Goal: Information Seeking & Learning: Check status

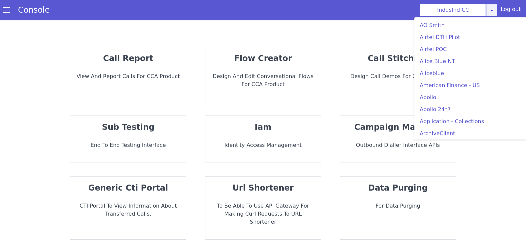
click at [492, 4] on link at bounding box center [491, 10] width 11 height 12
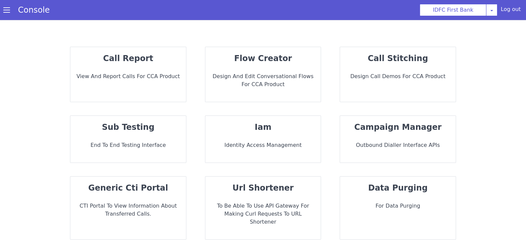
click at [153, 83] on div "call report View and report calls for CCA Product" at bounding box center [128, 74] width 116 height 55
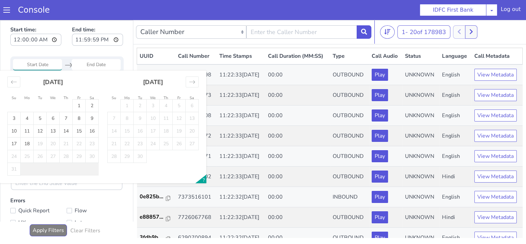
click at [39, 62] on input "Start Date" at bounding box center [37, 64] width 49 height 11
click at [31, 140] on td "18" at bounding box center [27, 143] width 13 height 13
type input "18 Aug 2025"
click at [31, 140] on td "18" at bounding box center [27, 143] width 13 height 13
type input "18 Aug 2025"
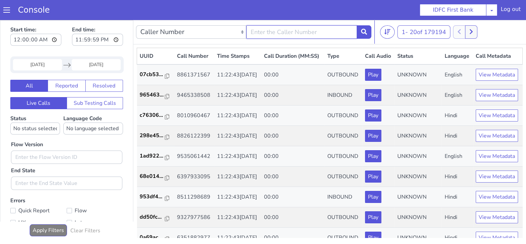
click at [294, 29] on input "text" at bounding box center [301, 31] width 110 height 13
type input "9738213827"
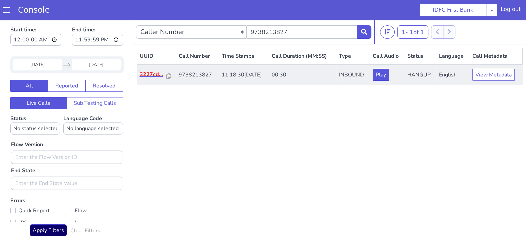
click at [150, 75] on p "3227cd..." at bounding box center [153, 74] width 27 height 8
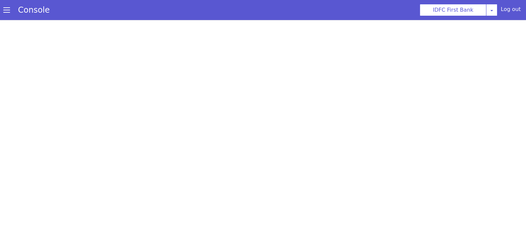
click at [7, 10] on span at bounding box center [6, 10] width 7 height 7
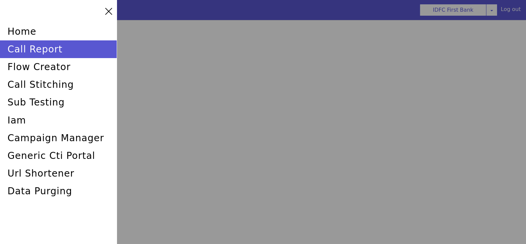
click at [497, 66] on div at bounding box center [263, 122] width 526 height 244
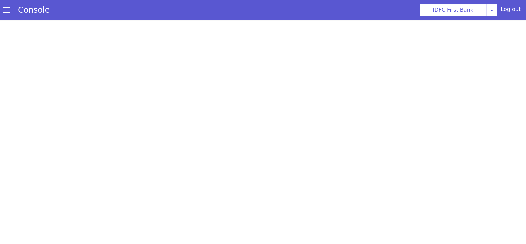
click at [500, 9] on div "IDFC First Bank AO Smith Airtel DTH Pilot Airtel POC Alice Blue NT Aliceblue Am…" at bounding box center [470, 10] width 112 height 12
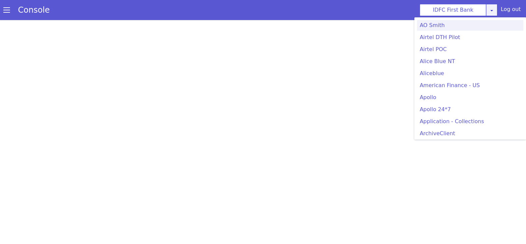
click at [491, 10] on icon at bounding box center [491, 10] width 5 height 5
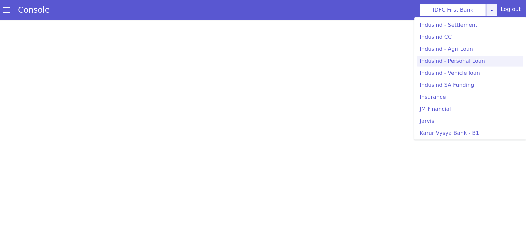
scroll to position [865, 0]
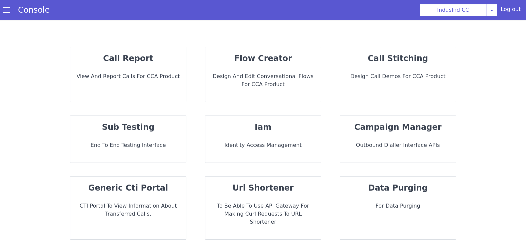
click at [166, 89] on div "call report View and report calls for CCA Product" at bounding box center [128, 74] width 116 height 55
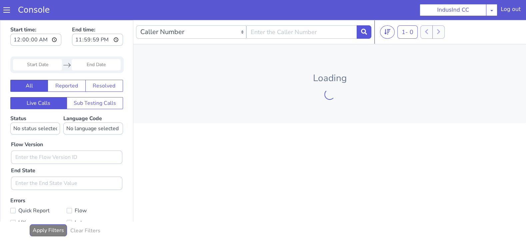
click at [28, 65] on input "Start Date" at bounding box center [37, 64] width 49 height 11
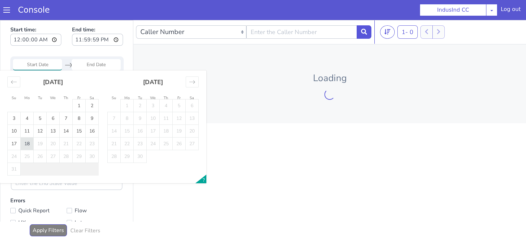
click at [28, 143] on td "18" at bounding box center [27, 143] width 13 height 13
type input "18 Aug 2025"
click at [28, 143] on td "18" at bounding box center [27, 143] width 13 height 13
type input "18 Aug 2025"
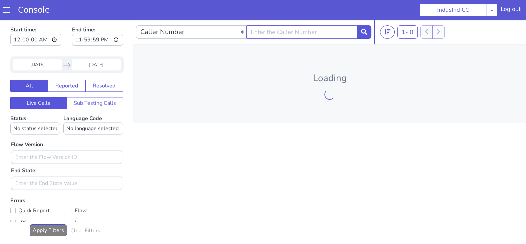
click at [291, 29] on input "text" at bounding box center [301, 31] width 110 height 13
type input "9972559886"
click at [306, 36] on input "9972559886" at bounding box center [301, 31] width 110 height 13
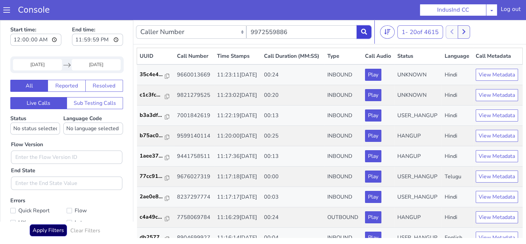
click at [362, 34] on icon at bounding box center [364, 32] width 6 height 6
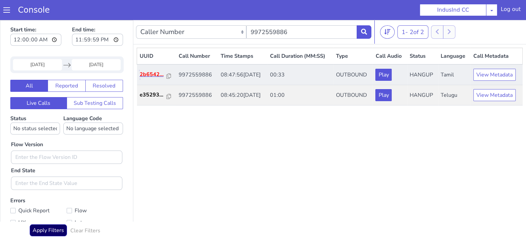
click at [140, 72] on p "2b6542..." at bounding box center [153, 74] width 27 height 8
